Goal: Contribute content: Contribute content

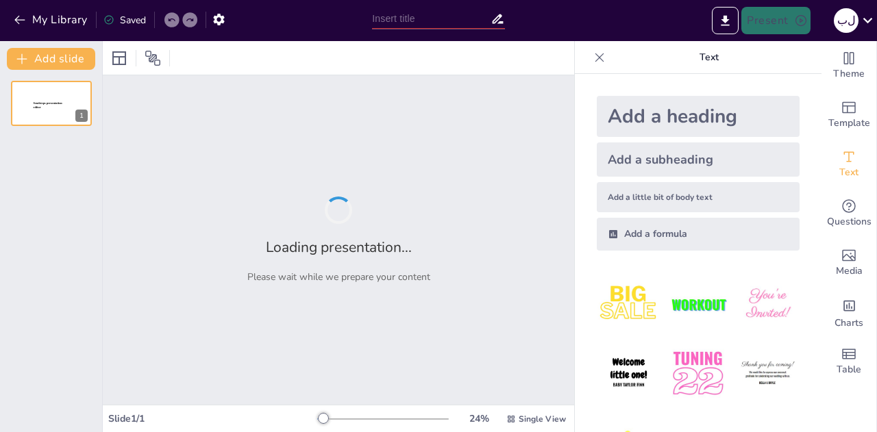
type input "رحلة التعلم: استكشاف استراتيجية المترو"
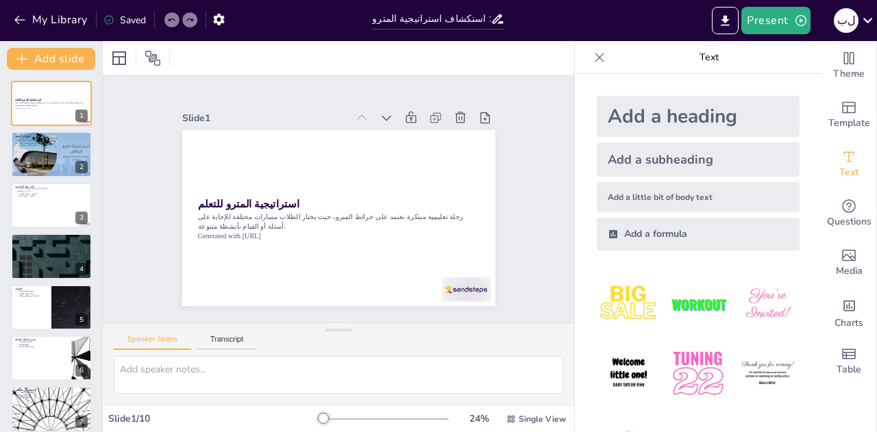
click at [373, 349] on div "Speaker Notes Transcript" at bounding box center [338, 339] width 471 height 33
click at [67, 154] on div at bounding box center [51, 155] width 82 height 47
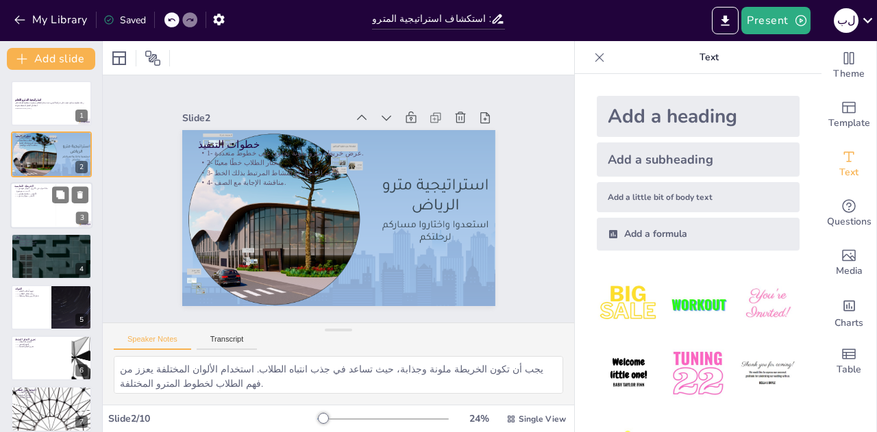
click at [42, 212] on div at bounding box center [51, 205] width 82 height 47
type textarea "السؤال التمهيدي يساعد في تحفيز تفكير الطلاب ويجعلهم يستعدون للموضوع المطروح. ال…"
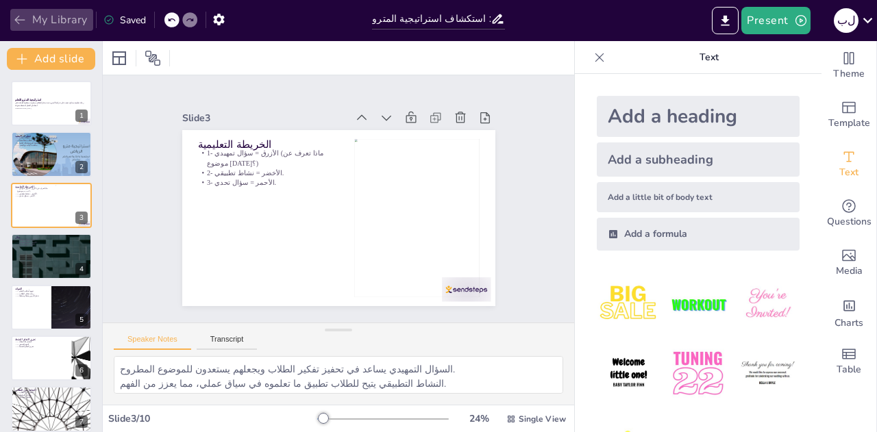
click at [21, 27] on button "My Library" at bounding box center [51, 20] width 83 height 22
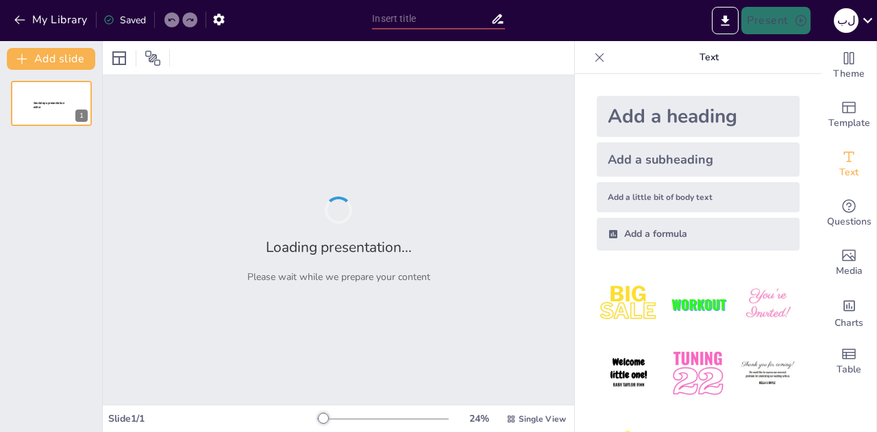
type input "خريطة المترو التعليمية: تنويع أنماط التعلم"
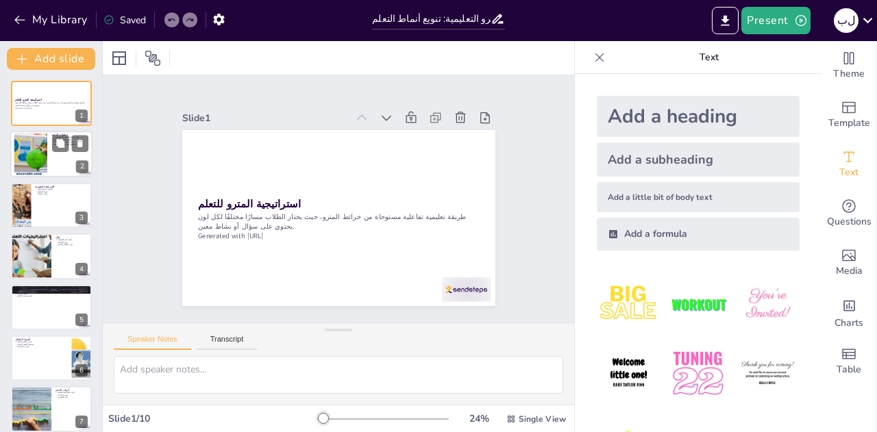
click at [52, 169] on div at bounding box center [51, 155] width 82 height 47
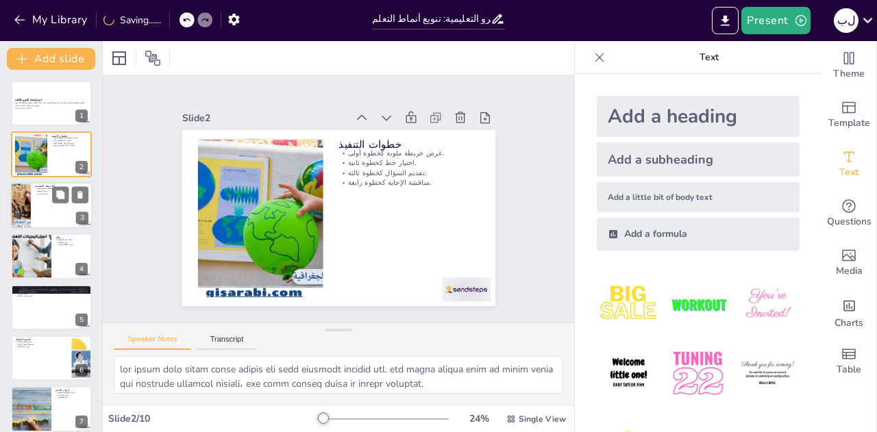
click at [38, 211] on div at bounding box center [51, 205] width 82 height 47
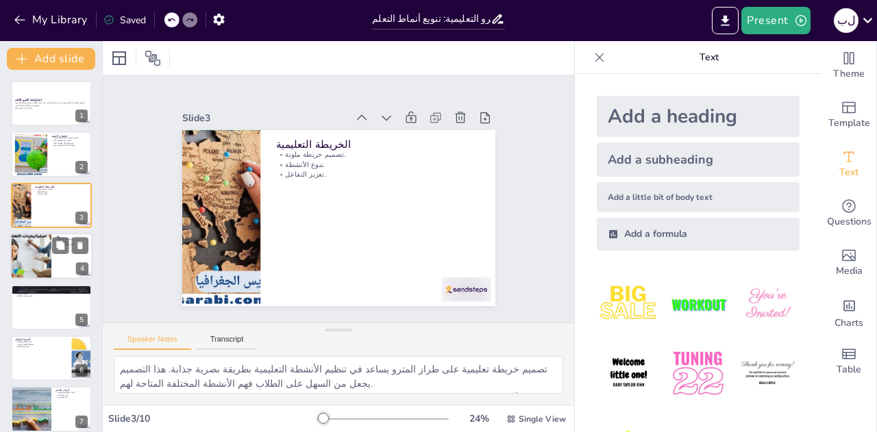
click at [44, 259] on div at bounding box center [31, 256] width 82 height 47
type textarea "تقديم أمثلة واضحة على الأنشطة المرتبطة بكل لون يساعد الطلاب على فهم كيفية استخد…"
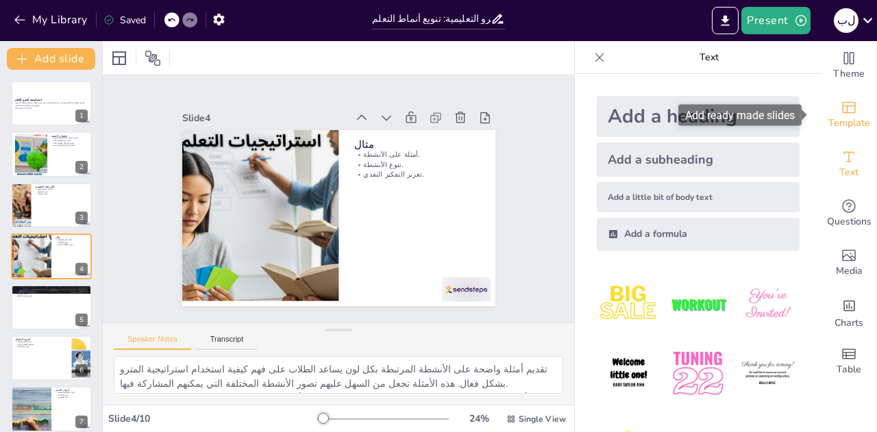
click at [841, 104] on icon "Add ready made slides" at bounding box center [849, 107] width 16 height 16
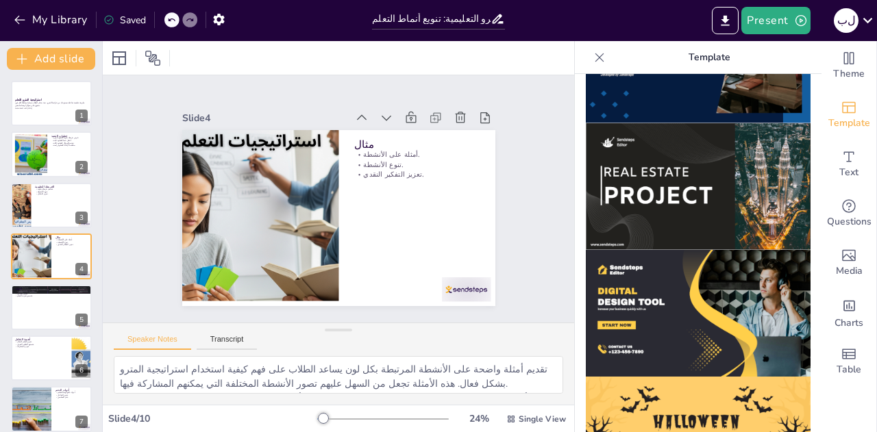
scroll to position [1382, 0]
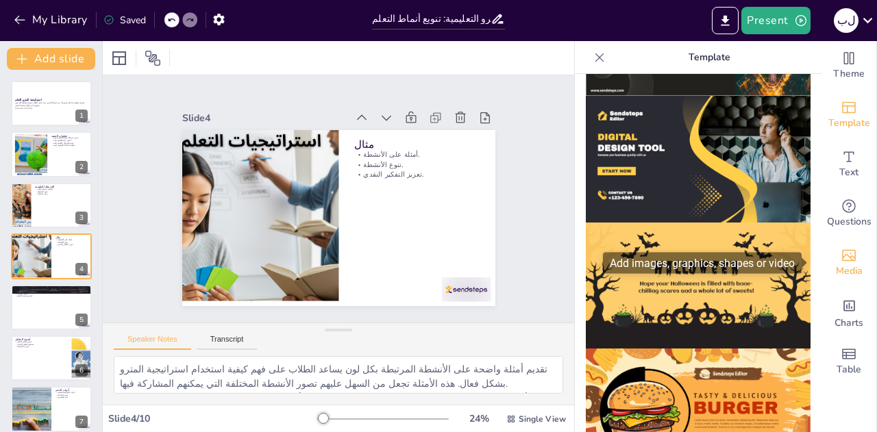
click at [836, 267] on span "Media" at bounding box center [849, 271] width 27 height 15
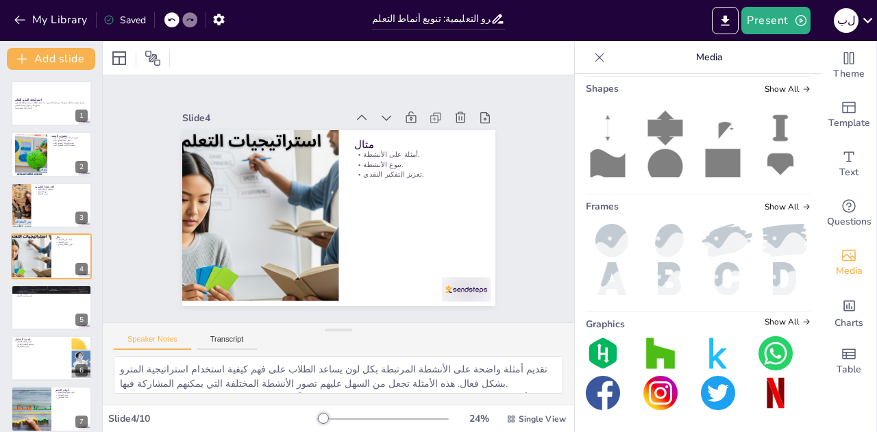
scroll to position [0, 0]
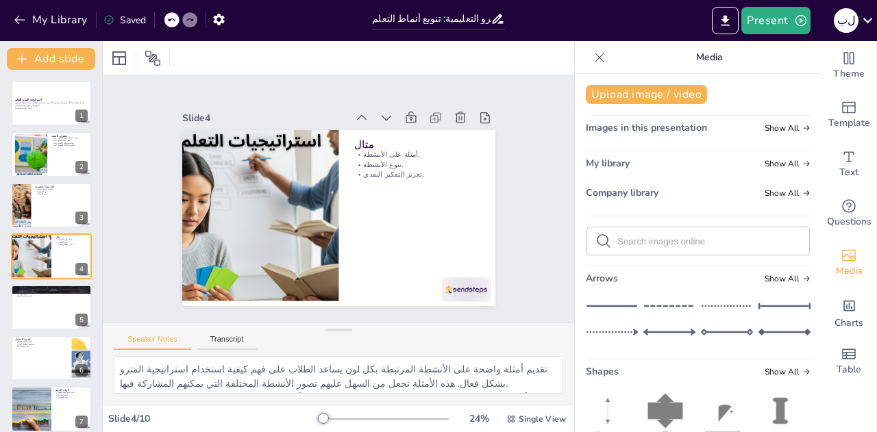
click at [690, 241] on input "text" at bounding box center [709, 241] width 184 height 10
type input "م"
click at [158, 62] on icon at bounding box center [153, 58] width 16 height 16
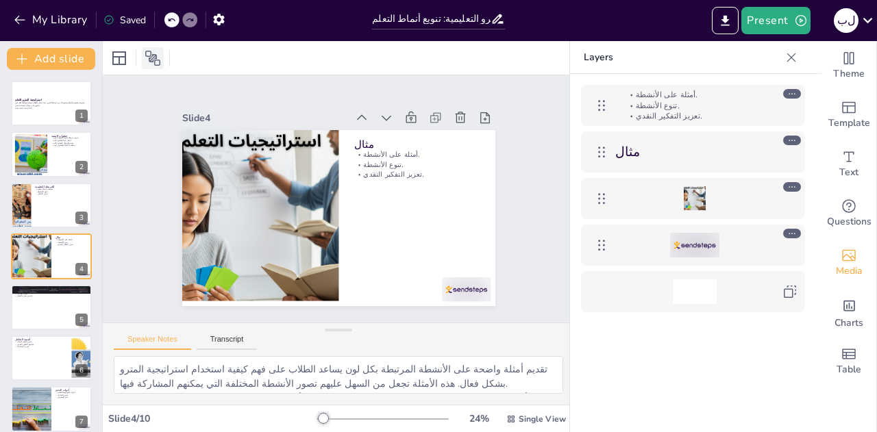
click at [158, 62] on icon at bounding box center [153, 58] width 16 height 16
click at [117, 52] on icon at bounding box center [119, 58] width 14 height 14
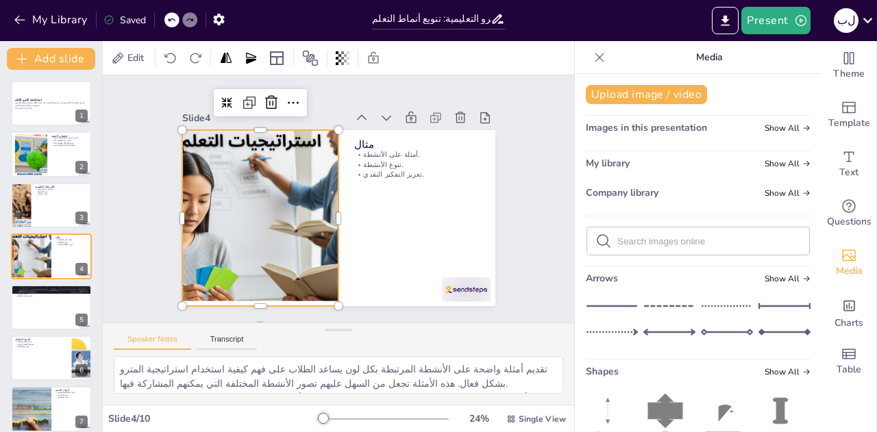
click at [265, 206] on div at bounding box center [277, 146] width 326 height 357
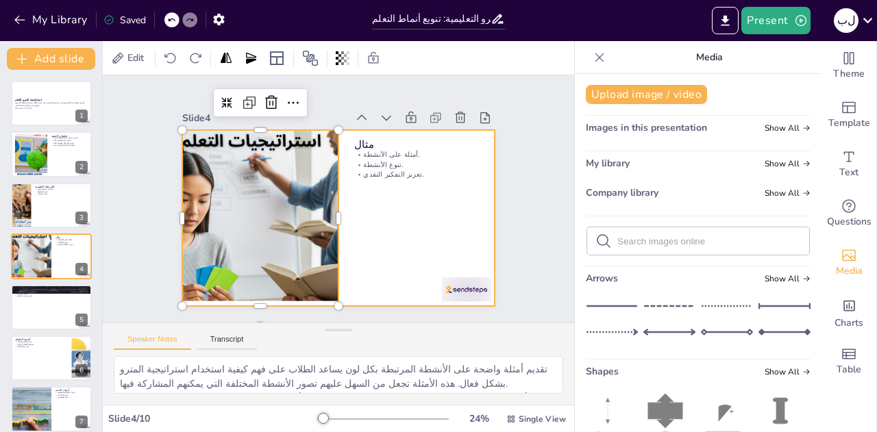
click at [384, 230] on div at bounding box center [321, 189] width 309 height 359
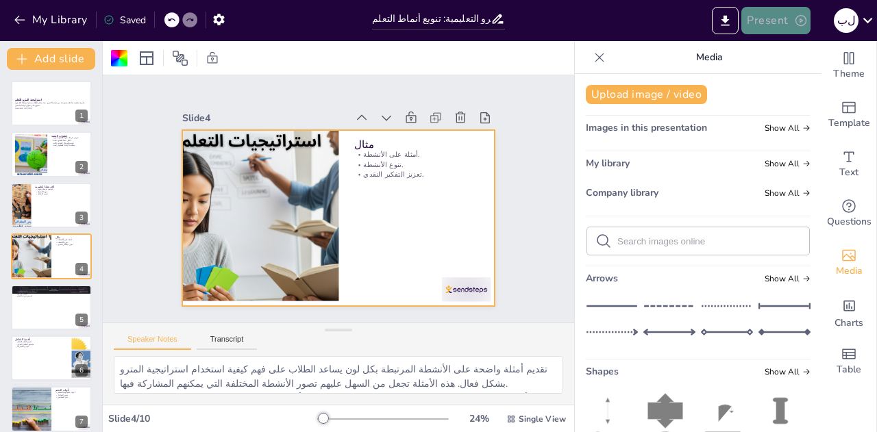
click at [768, 20] on button "Present" at bounding box center [776, 20] width 69 height 27
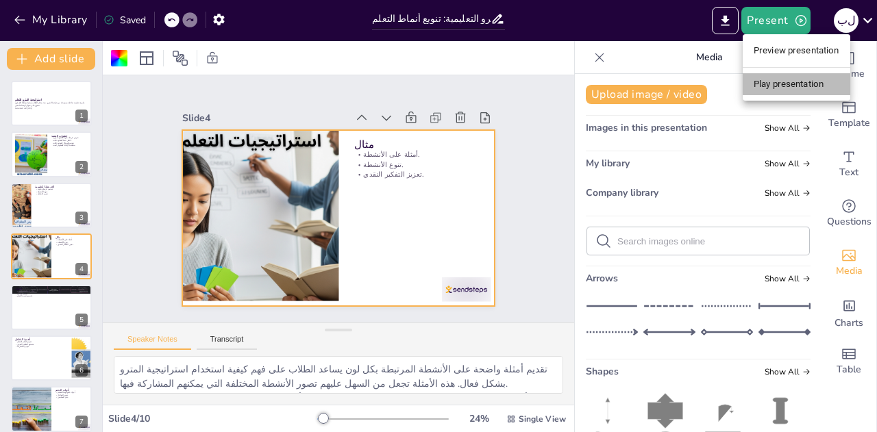
click at [766, 86] on li "Play presentation" at bounding box center [797, 84] width 108 height 22
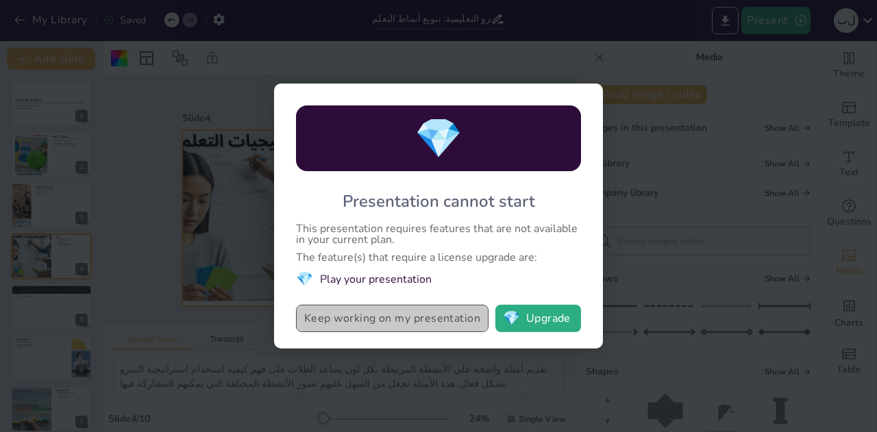
click at [448, 316] on button "Keep working on my presentation" at bounding box center [392, 318] width 193 height 27
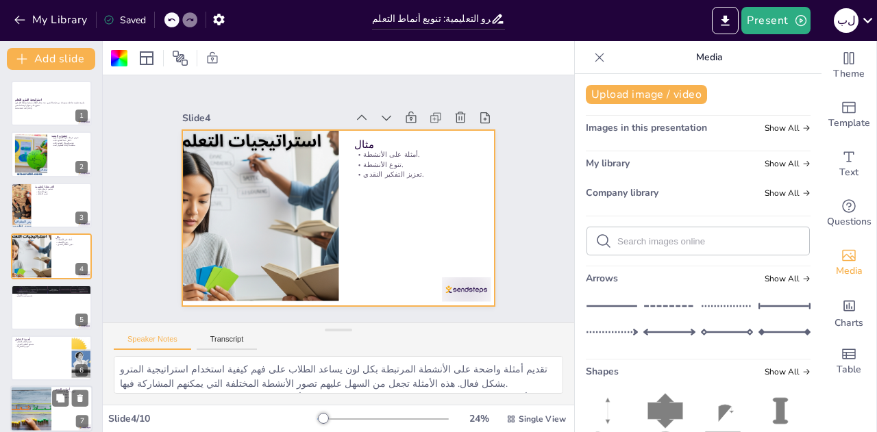
click at [23, 400] on div at bounding box center [31, 410] width 70 height 47
type textarea "استخدام أدوات تكنولوجيا التعليم مثل السبورات الذكية يمكن أن يعزز من تجربة التعل…"
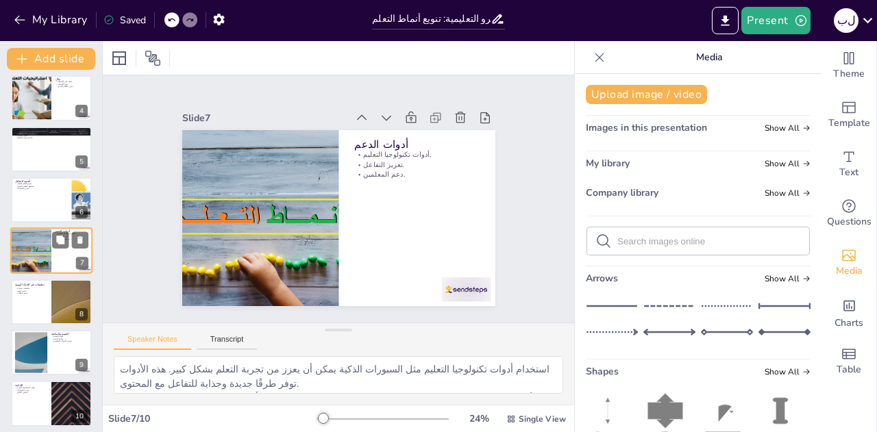
scroll to position [164, 0]
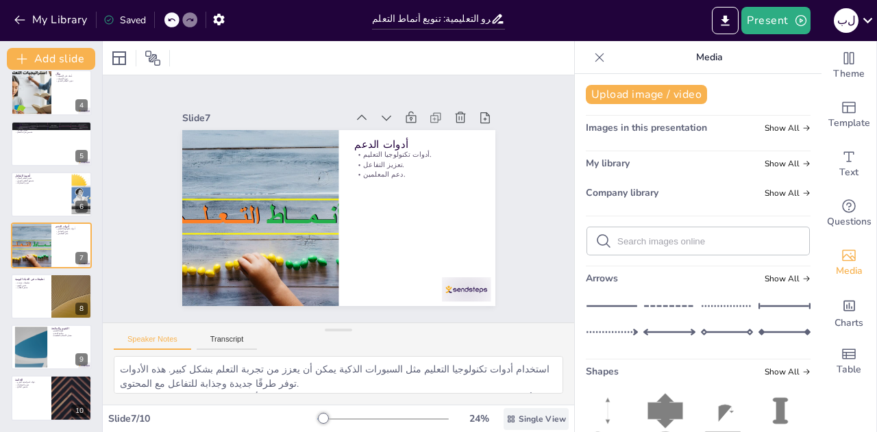
click at [529, 419] on span "Single View" at bounding box center [542, 419] width 47 height 11
click at [523, 357] on span "Single View" at bounding box center [511, 361] width 62 height 13
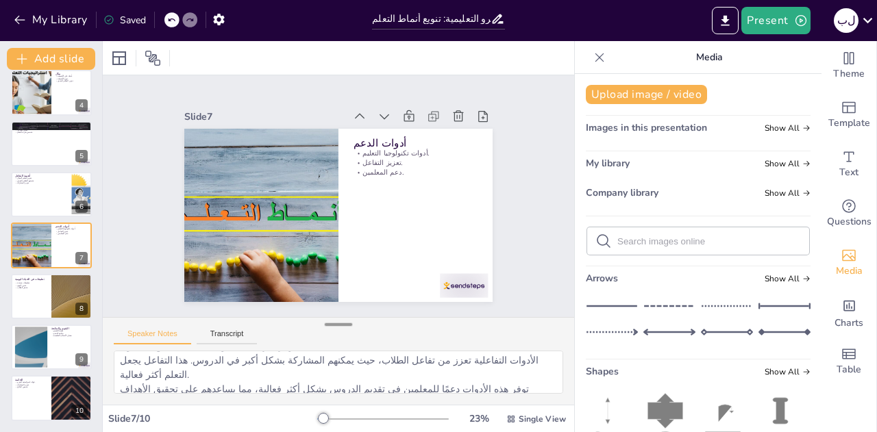
drag, startPoint x: 334, startPoint y: 333, endPoint x: 343, endPoint y: 326, distance: 11.8
click at [343, 326] on div at bounding box center [338, 325] width 27 height 14
